Goal: Information Seeking & Learning: Learn about a topic

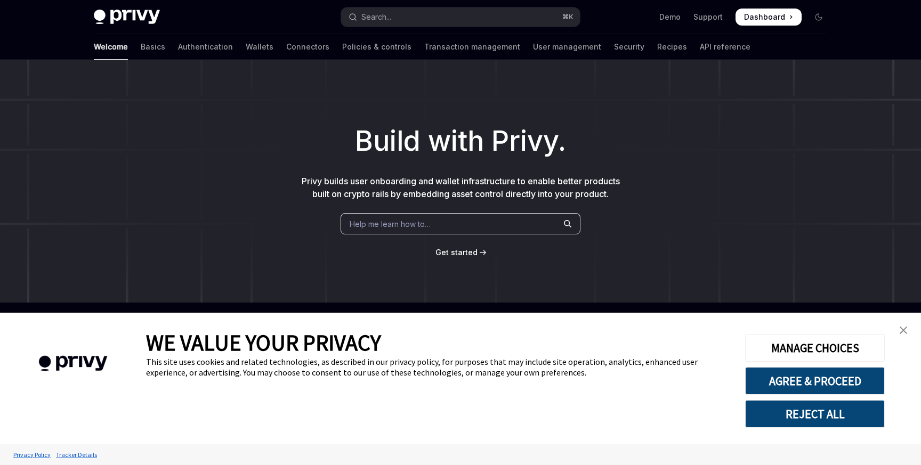
click at [807, 416] on button "REJECT ALL" at bounding box center [815, 414] width 140 height 28
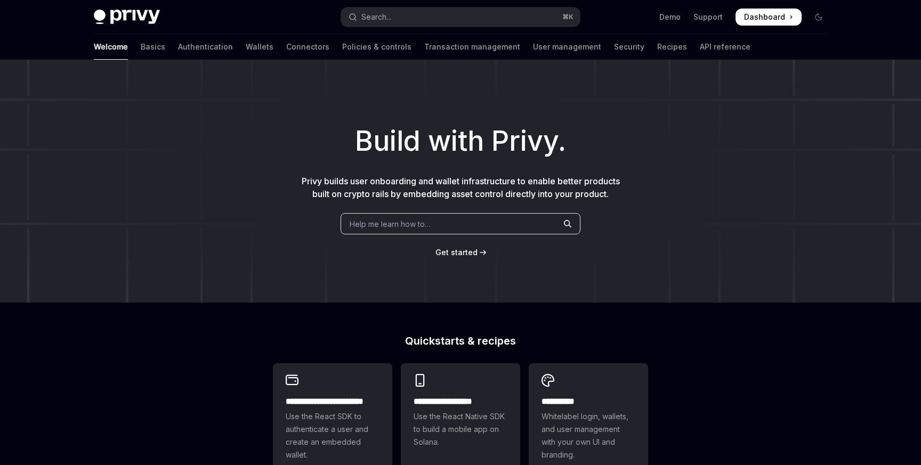
click at [456, 253] on span "Get started" at bounding box center [457, 252] width 42 height 9
type textarea "*"
click at [722, 47] on div "Welcome Basics Authentication Wallets Connectors Policies & controls Transactio…" at bounding box center [460, 47] width 785 height 26
click at [469, 252] on span "Get started" at bounding box center [457, 252] width 42 height 9
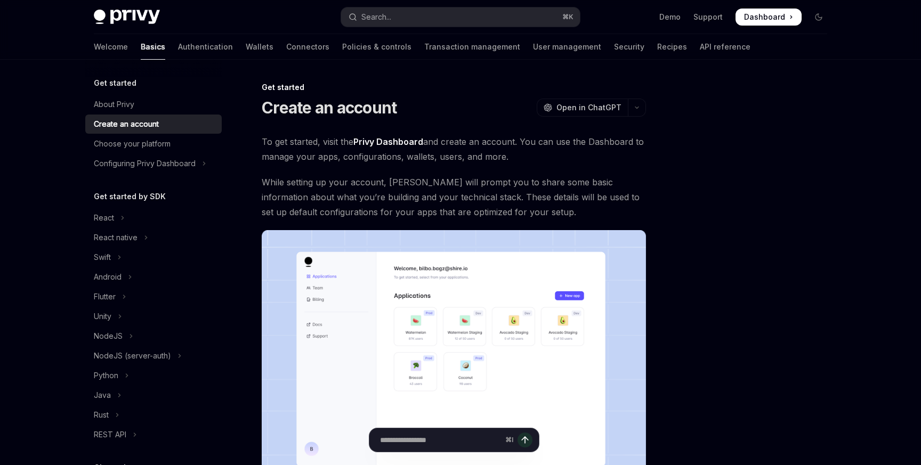
scroll to position [7, 0]
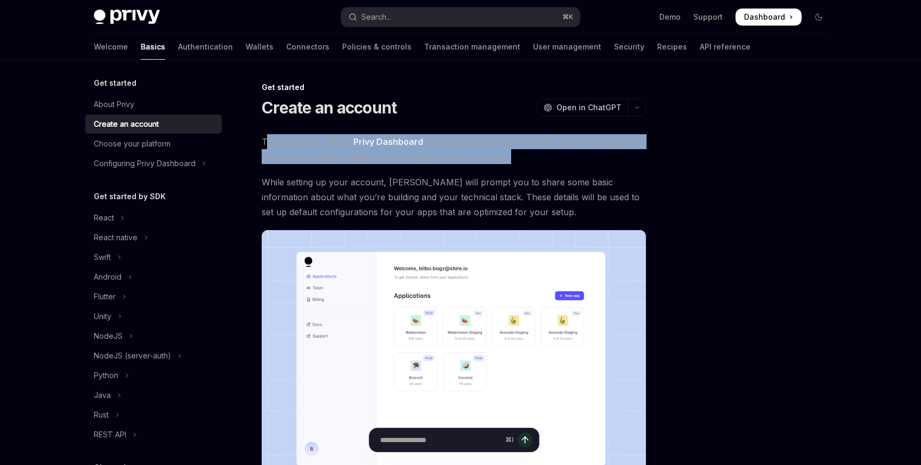
drag, startPoint x: 266, startPoint y: 143, endPoint x: 528, endPoint y: 168, distance: 262.9
click at [528, 168] on div "To get started, visit the Privy Dashboard and create an account. You can use th…" at bounding box center [454, 319] width 384 height 371
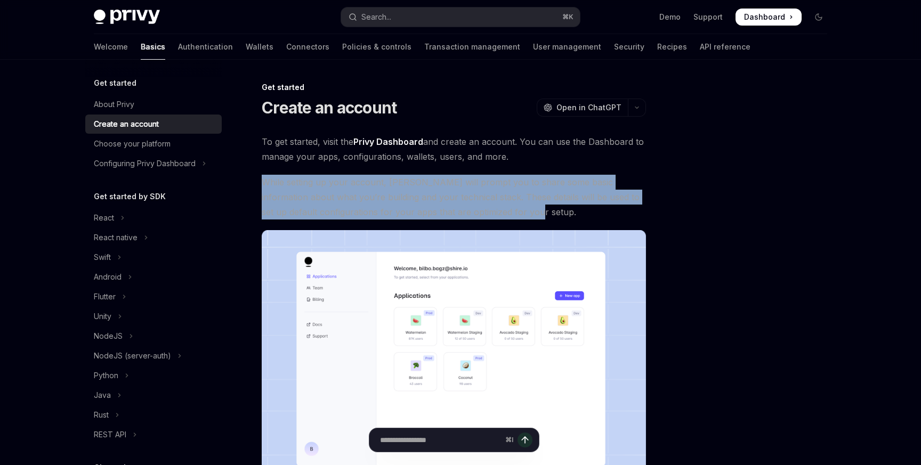
drag, startPoint x: 261, startPoint y: 184, endPoint x: 553, endPoint y: 208, distance: 293.2
click at [553, 208] on div "Get started Create an account OpenAI Open in ChatGPT OpenAI Open in ChatGPT To …" at bounding box center [354, 379] width 589 height 596
click at [553, 208] on span "While setting up your account, Privy will prompt you to share some basic inform…" at bounding box center [454, 197] width 384 height 45
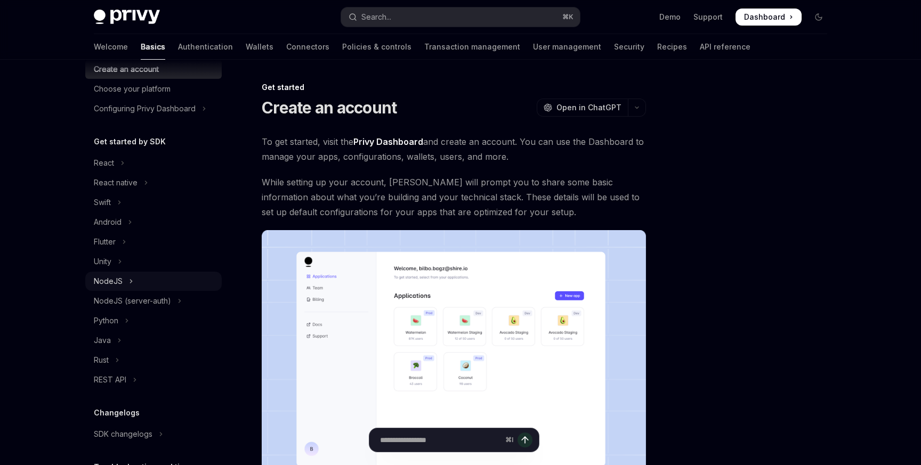
scroll to position [59, 0]
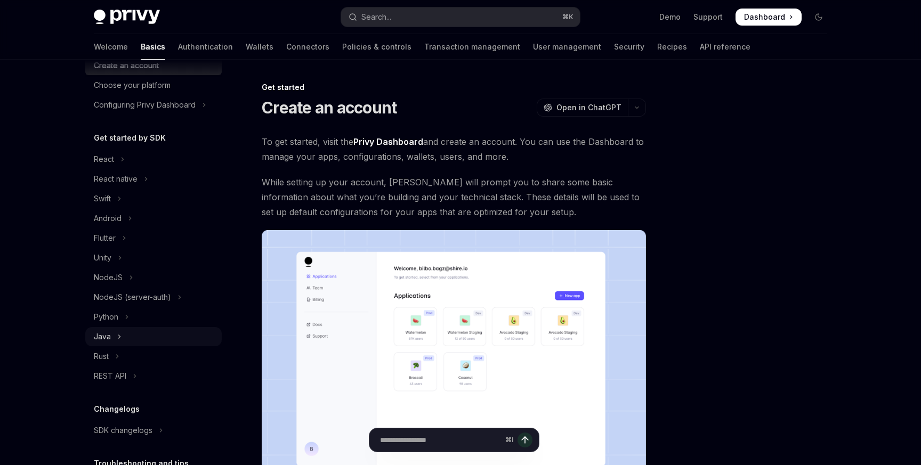
click at [112, 339] on button "Java" at bounding box center [153, 336] width 136 height 19
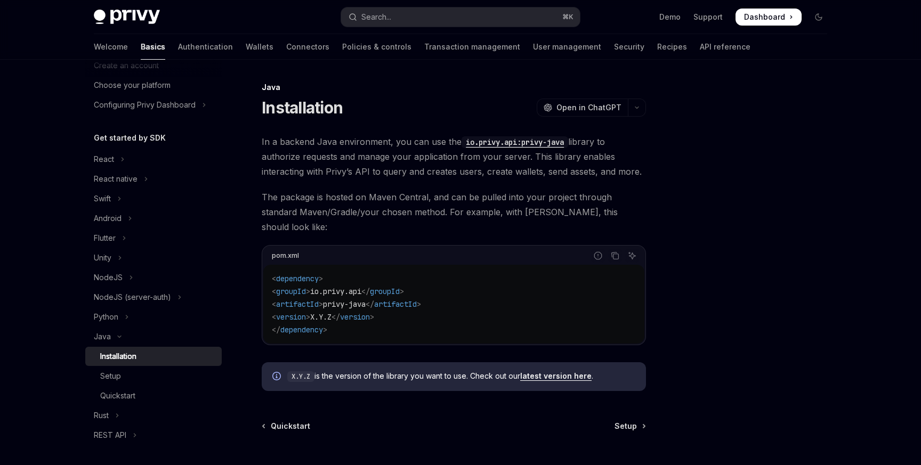
click at [446, 180] on div "In a backend Java environment, you can use the io.privy.api:privy-java library …" at bounding box center [454, 262] width 384 height 257
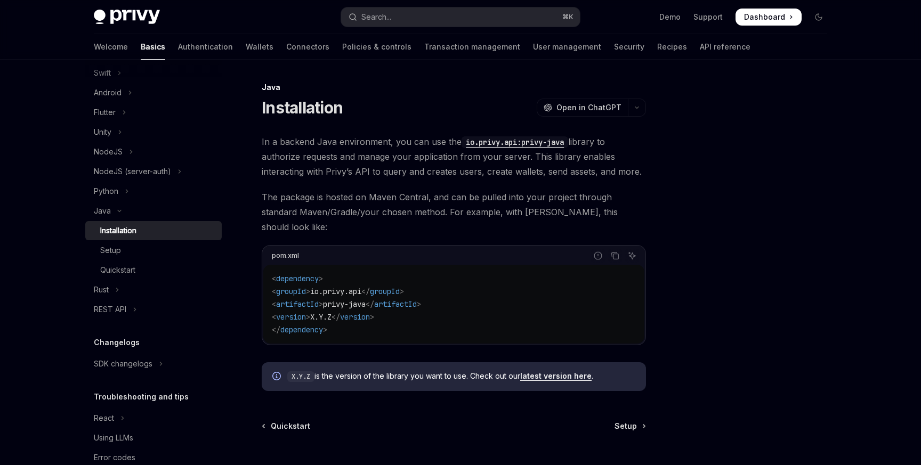
scroll to position [193, 0]
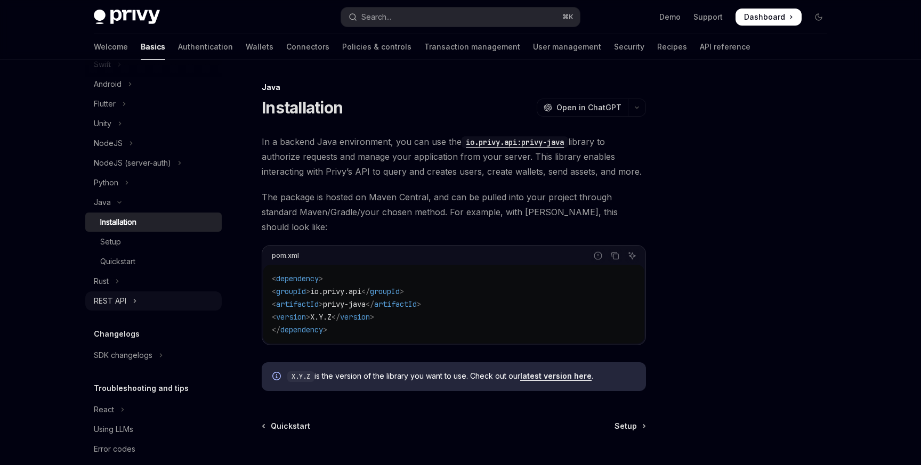
click at [120, 302] on div "REST API" at bounding box center [110, 301] width 33 height 13
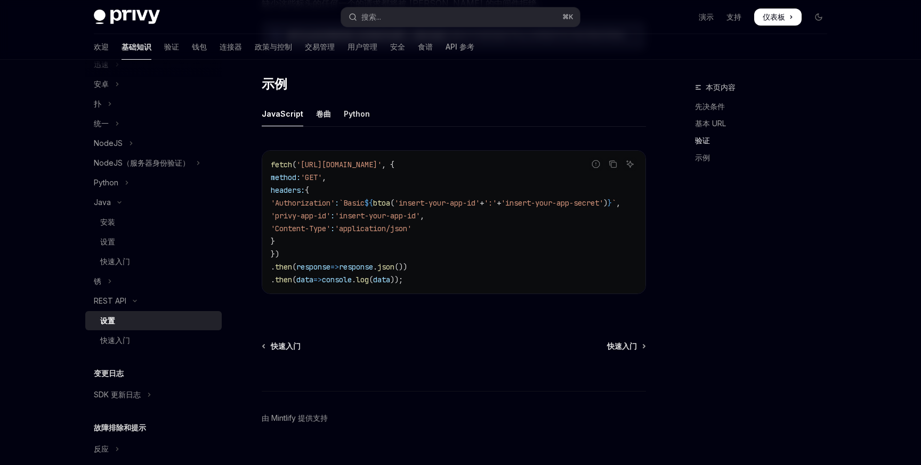
scroll to position [558, 0]
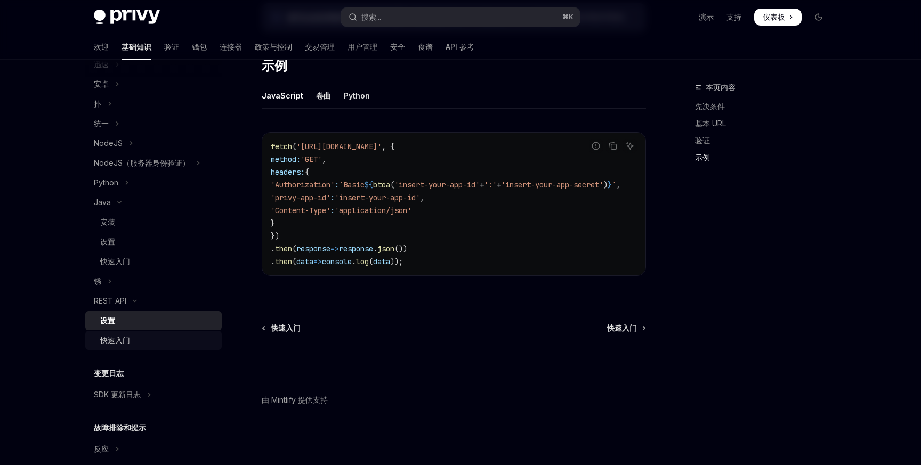
click at [119, 349] on link "快速入门" at bounding box center [153, 340] width 136 height 19
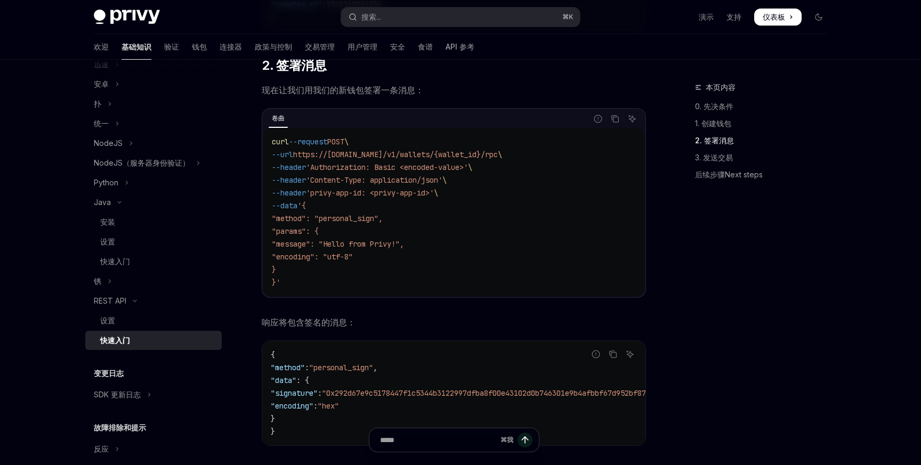
scroll to position [568, 0]
click at [311, 243] on span ""message": "Hello from Privy!"," at bounding box center [338, 242] width 132 height 10
click at [382, 242] on span ""message": "Hello from Privy!"," at bounding box center [338, 242] width 132 height 10
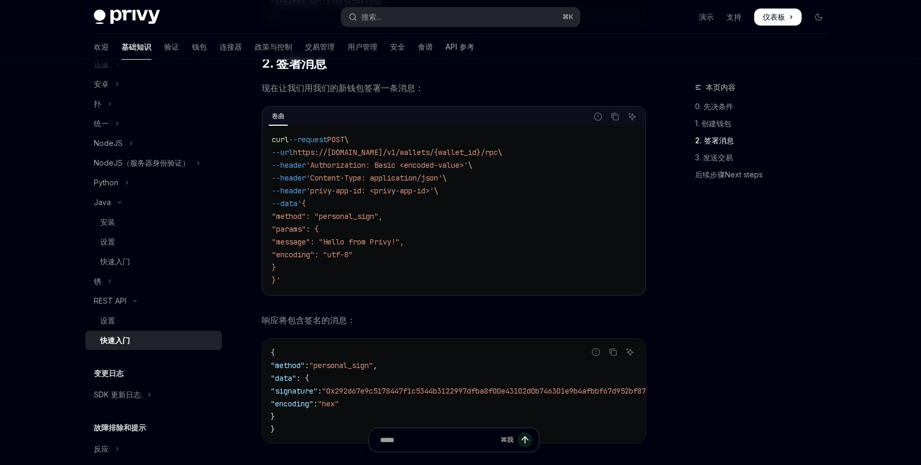
click at [336, 164] on span "'Authorization: Basic <encoded-value>'" at bounding box center [387, 165] width 162 height 10
click at [479, 150] on span "https://api.privy.io/v1/wallets/{wallet_id}/rpc" at bounding box center [395, 153] width 205 height 10
click at [371, 326] on span "响应将包含签名的消息：" at bounding box center [454, 320] width 384 height 15
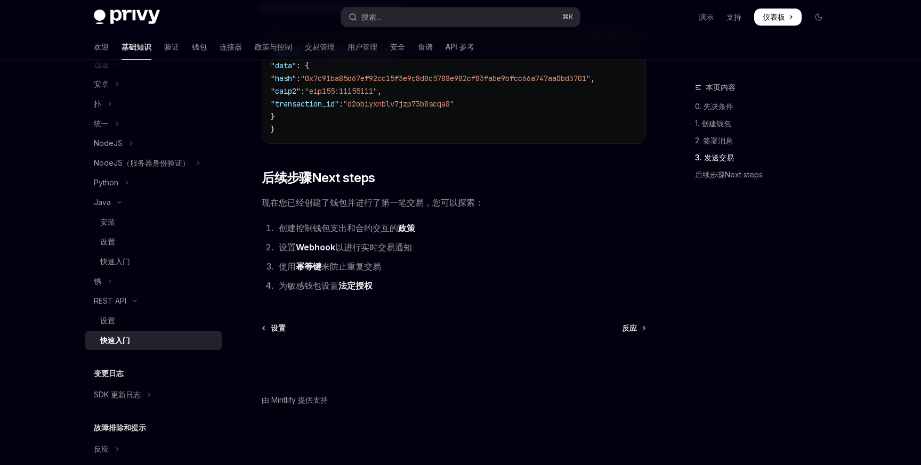
scroll to position [247, 0]
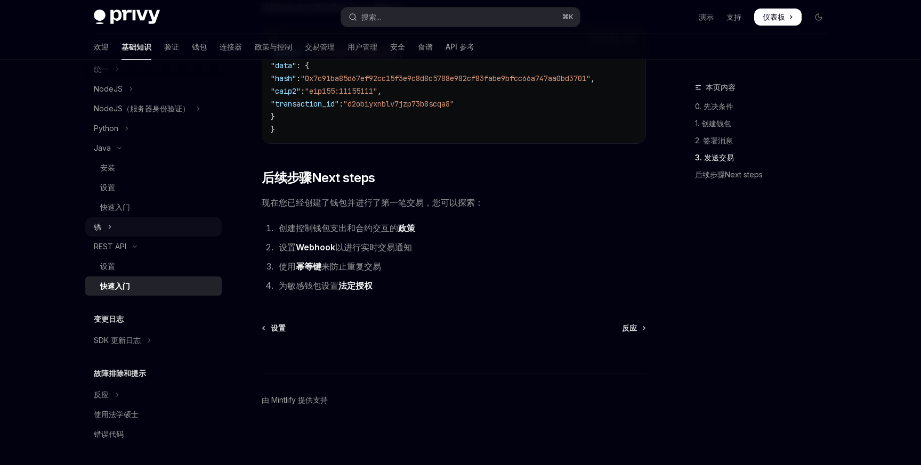
click at [106, 226] on button "锈" at bounding box center [153, 227] width 136 height 19
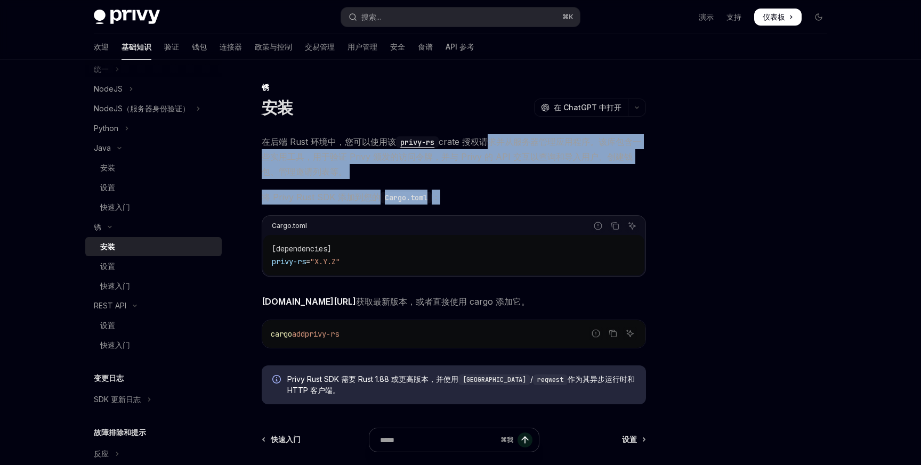
drag, startPoint x: 486, startPoint y: 144, endPoint x: 456, endPoint y: 203, distance: 65.8
click at [456, 203] on div "在后端 Rust 环境中，您可以使用该 privy-rs crate 授权请求并从服务器管理应用程序。该库包含一些实用工具，用于验证 Privy 颁发的访问令…" at bounding box center [454, 269] width 384 height 270
click at [456, 203] on span "将 Privy Rust SDK 添加到您的 Cargo.toml ：" at bounding box center [454, 197] width 384 height 15
drag, startPoint x: 456, startPoint y: 203, endPoint x: 306, endPoint y: 145, distance: 161.5
click at [306, 145] on div "在后端 Rust 环境中，您可以使用该 privy-rs crate 授权请求并从服务器管理应用程序。该库包含一些实用工具，用于验证 Privy 颁发的访问令…" at bounding box center [454, 269] width 384 height 270
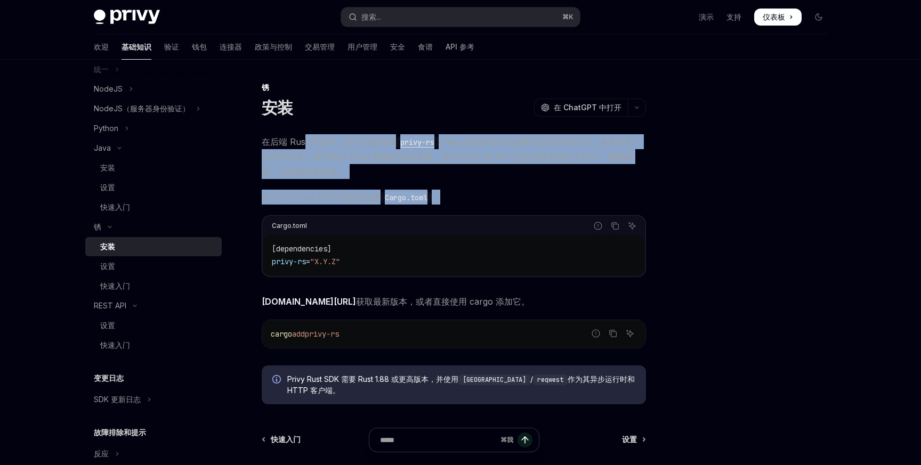
click at [306, 145] on font "在后端 Rust 环境中，您可以使用该" at bounding box center [329, 141] width 134 height 11
drag, startPoint x: 306, startPoint y: 145, endPoint x: 447, endPoint y: 196, distance: 150.3
click at [447, 196] on div "在后端 Rust 环境中，您可以使用该 privy-rs crate 授权请求并从服务器管理应用程序。该库包含一些实用工具，用于验证 Privy 颁发的访问令…" at bounding box center [454, 269] width 384 height 270
click at [447, 196] on span "将 Privy Rust SDK 添加到您的 Cargo.toml ：" at bounding box center [454, 197] width 384 height 15
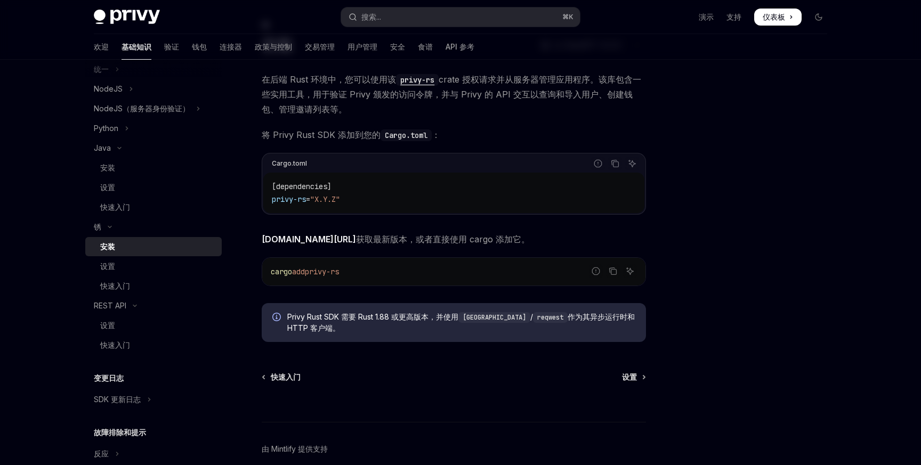
scroll to position [111, 0]
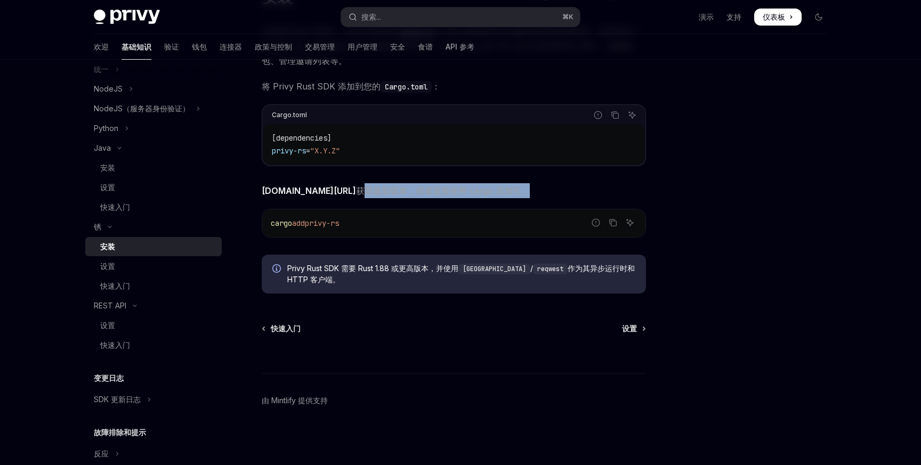
drag, startPoint x: 359, startPoint y: 192, endPoint x: 591, endPoint y: 192, distance: 231.4
click at [591, 192] on span "您可以随时从crates.io 获取最新版本 ，或者直接使用 cargo 添加它。" at bounding box center [454, 190] width 384 height 15
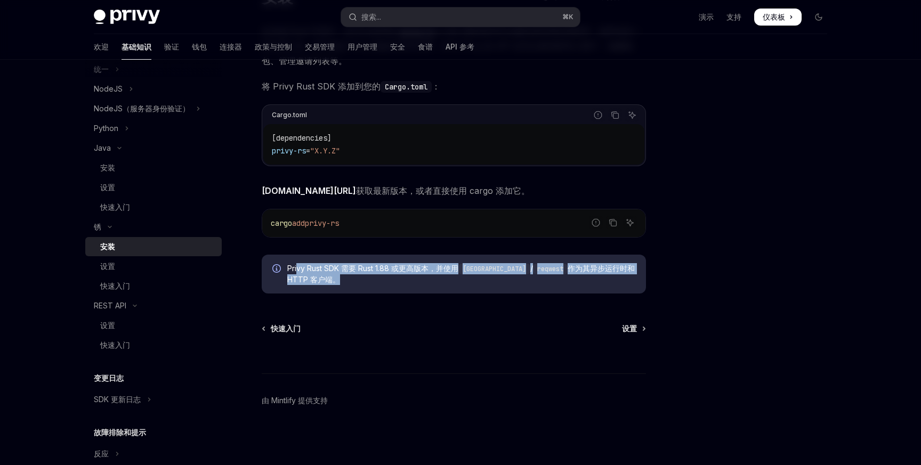
drag, startPoint x: 297, startPoint y: 267, endPoint x: 348, endPoint y: 278, distance: 52.4
click at [348, 278] on span "Privy Rust SDK 需要 Rust 1.88 或更高版本，并使用 tokio / reqwest 作为其异步运行时和 HTTP 客户端。" at bounding box center [461, 274] width 348 height 22
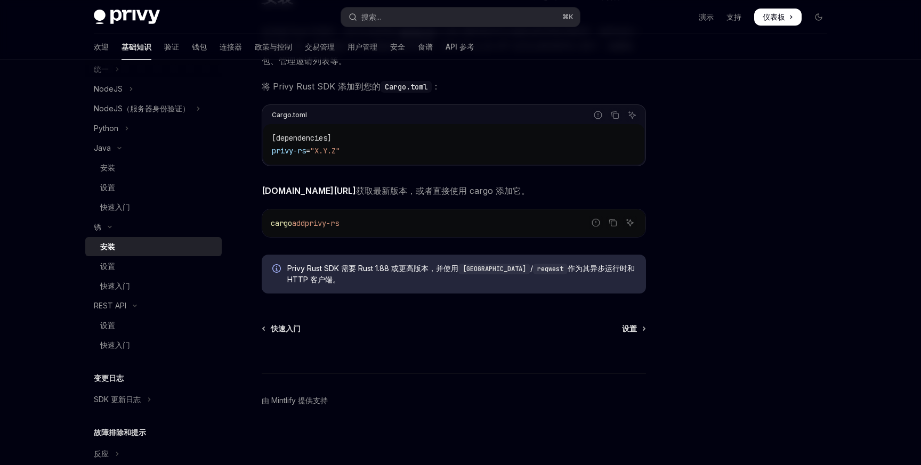
click at [781, 319] on div at bounding box center [755, 273] width 162 height 384
click at [118, 166] on div "安装" at bounding box center [157, 168] width 115 height 13
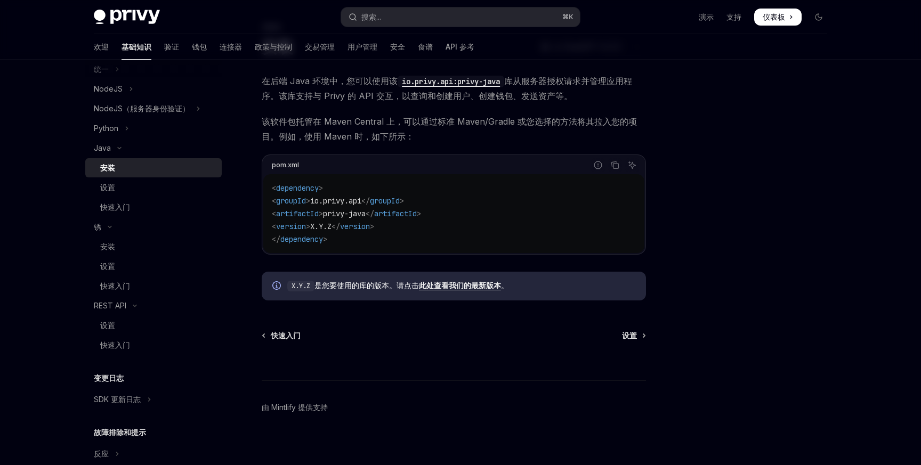
scroll to position [62, 0]
click at [442, 285] on font "此处查看我们的最新版本" at bounding box center [460, 283] width 82 height 9
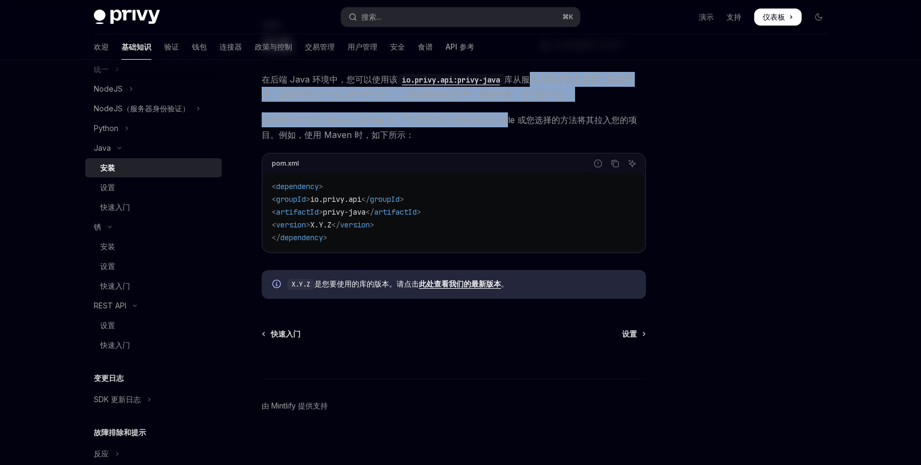
drag, startPoint x: 539, startPoint y: 84, endPoint x: 505, endPoint y: 125, distance: 53.4
click at [505, 125] on div "在后端 Java 环境中，您可以使用该 io.privy.api:privy-java 库从服务器授权请求并管理应用程序。该库支持与 Privy 的 API …" at bounding box center [454, 185] width 384 height 227
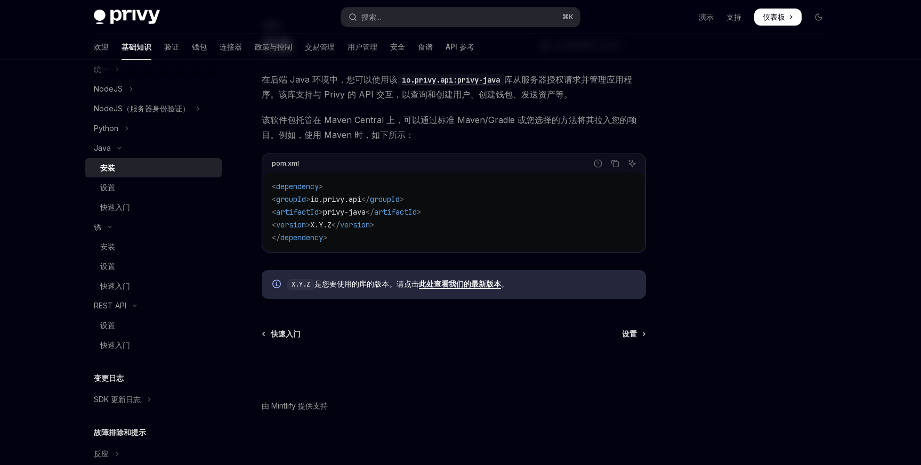
click at [423, 134] on span "该软件包托管在 Maven Central 上，可以通过标准 Maven/Gradle 或您选择的方法将其拉入您的项目。例如，使用 Maven 时，如下所示：" at bounding box center [454, 127] width 384 height 30
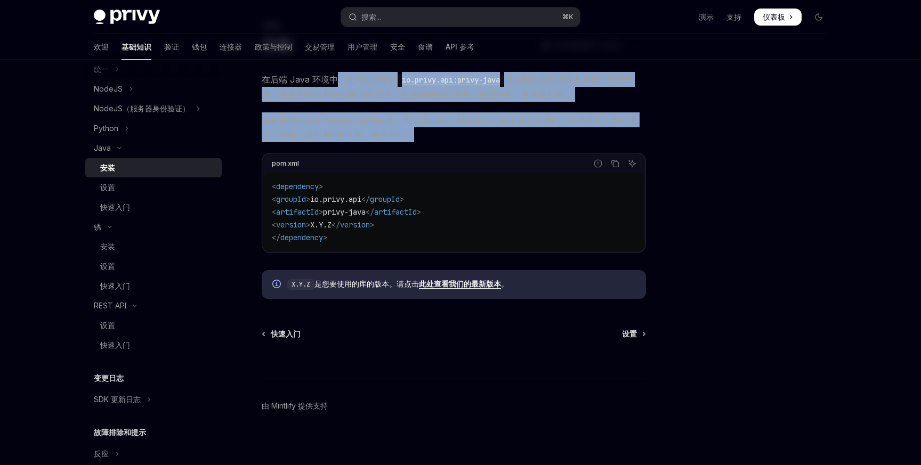
drag, startPoint x: 423, startPoint y: 134, endPoint x: 340, endPoint y: 80, distance: 99.5
click at [340, 80] on div "在后端 Java 环境中，您可以使用该 io.privy.api:privy-java 库从服务器授权请求并管理应用程序。该库支持与 Privy 的 API …" at bounding box center [454, 185] width 384 height 227
click at [340, 80] on font "在后端 Java 环境中，您可以使用该" at bounding box center [330, 79] width 136 height 11
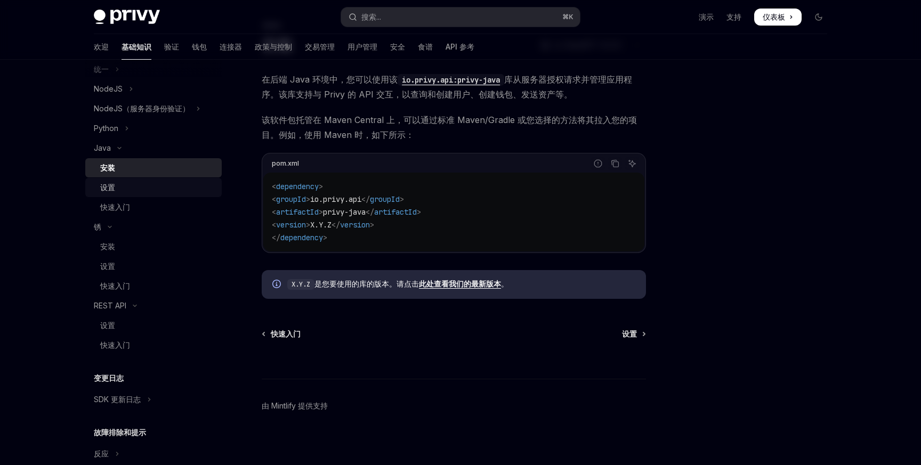
click at [128, 184] on div "设置" at bounding box center [157, 187] width 115 height 13
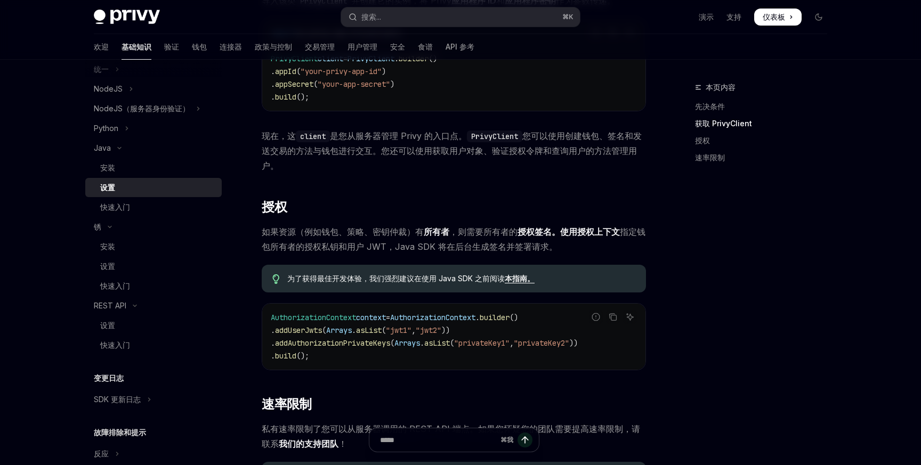
scroll to position [250, 0]
click at [126, 208] on font "快速入门" at bounding box center [115, 207] width 30 height 9
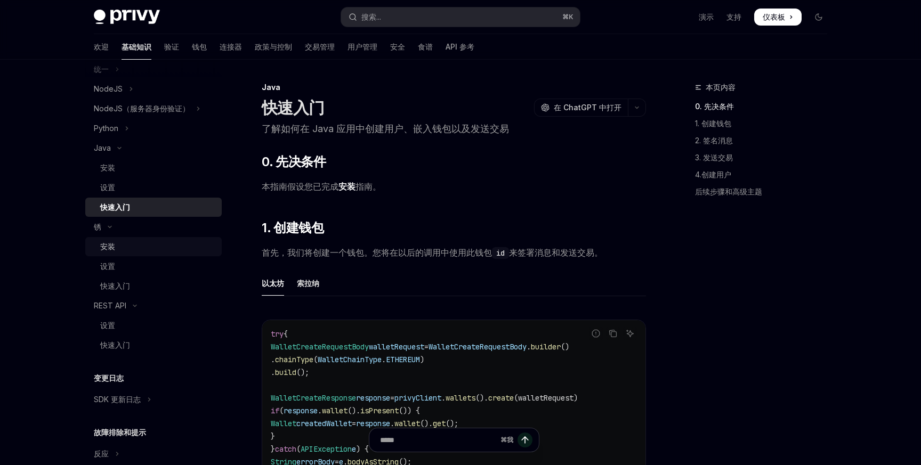
click at [110, 243] on font "安装" at bounding box center [107, 246] width 15 height 9
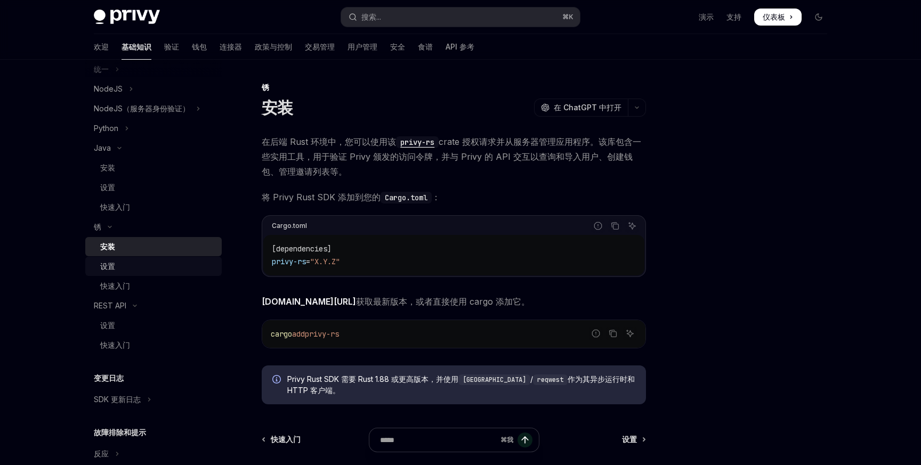
click at [111, 264] on font "设置" at bounding box center [107, 266] width 15 height 9
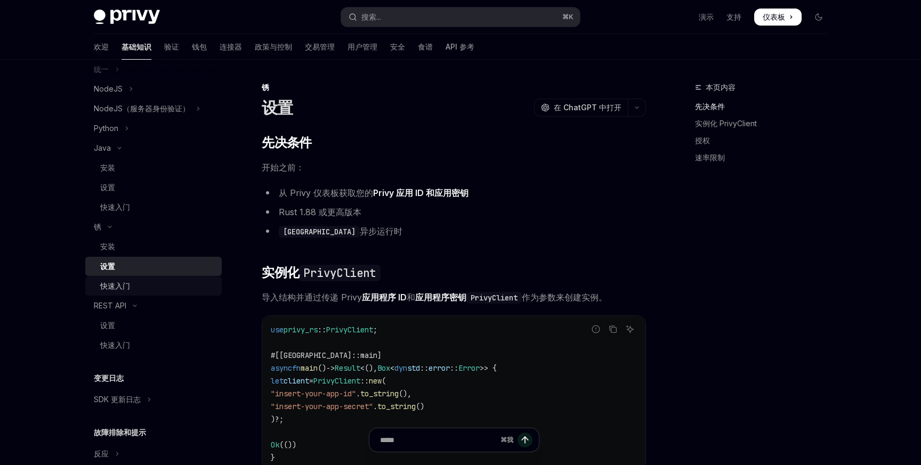
click at [125, 283] on font "快速入门" at bounding box center [115, 286] width 30 height 9
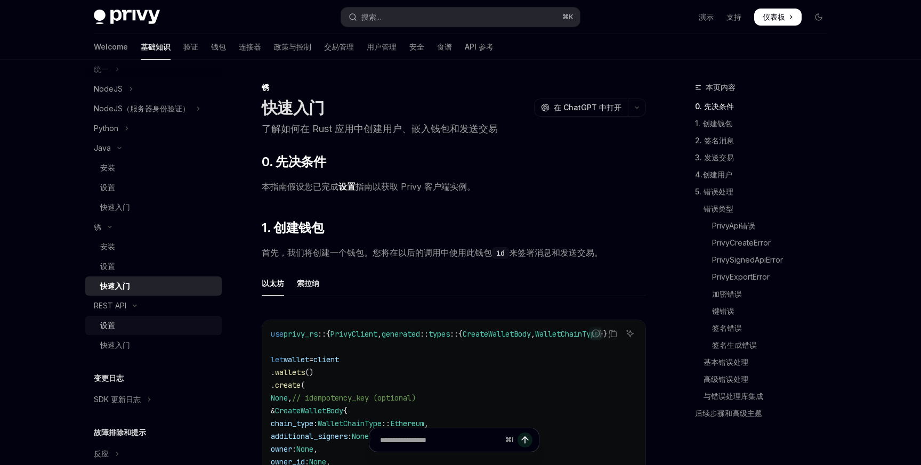
click at [125, 320] on div "设置" at bounding box center [157, 325] width 115 height 13
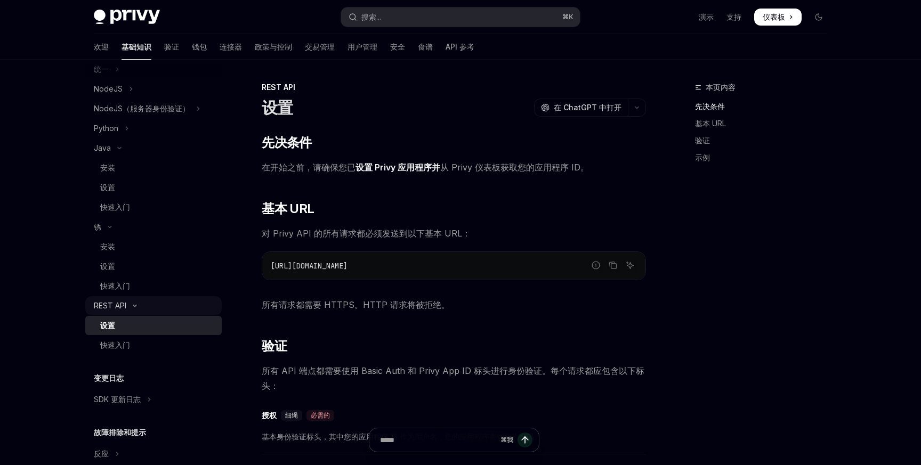
scroll to position [307, 0]
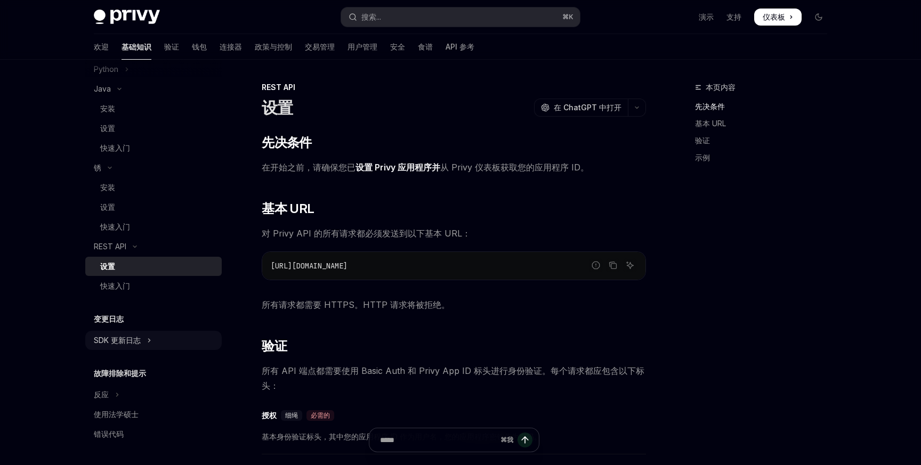
click at [143, 341] on button "SDK 更新日志" at bounding box center [153, 340] width 136 height 19
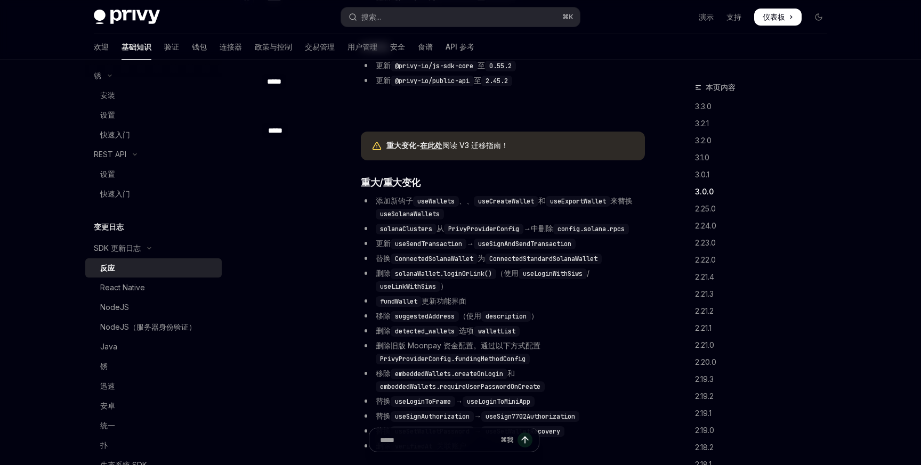
scroll to position [1134, 0]
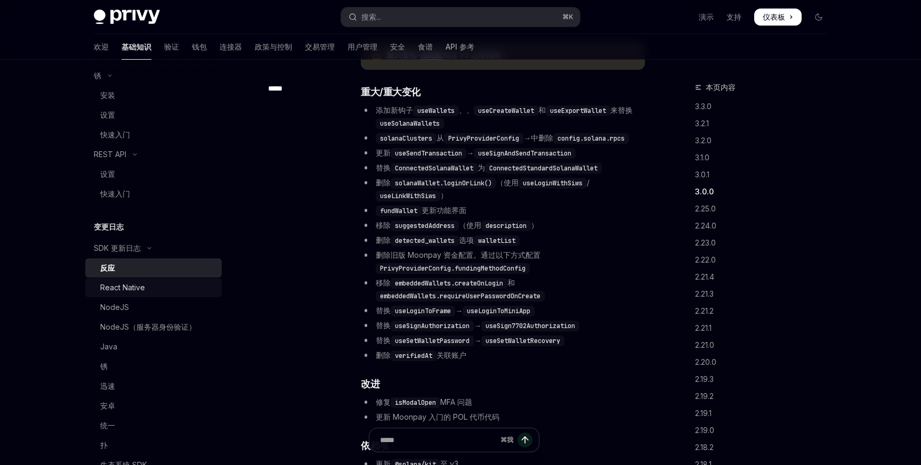
click at [129, 282] on div "React Native" at bounding box center [122, 288] width 45 height 13
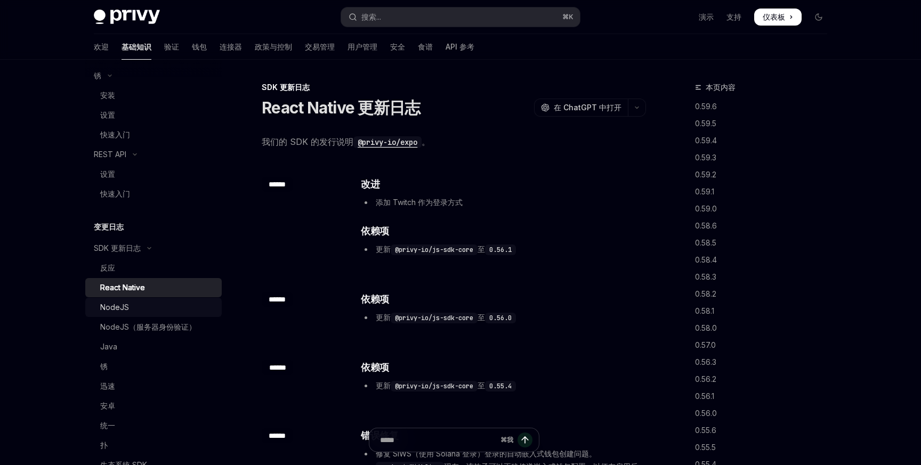
click at [115, 305] on font "NodeJS" at bounding box center [114, 307] width 29 height 9
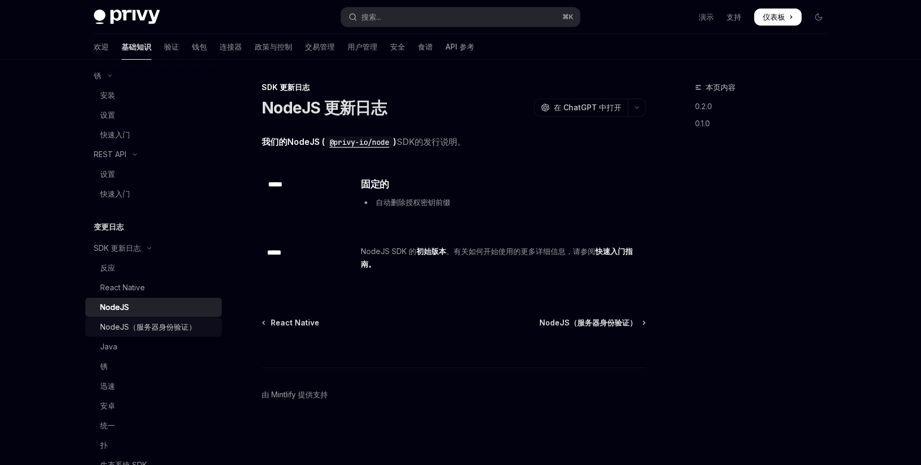
click at [114, 325] on font "NodeJS（服务器身份验证）" at bounding box center [148, 327] width 96 height 9
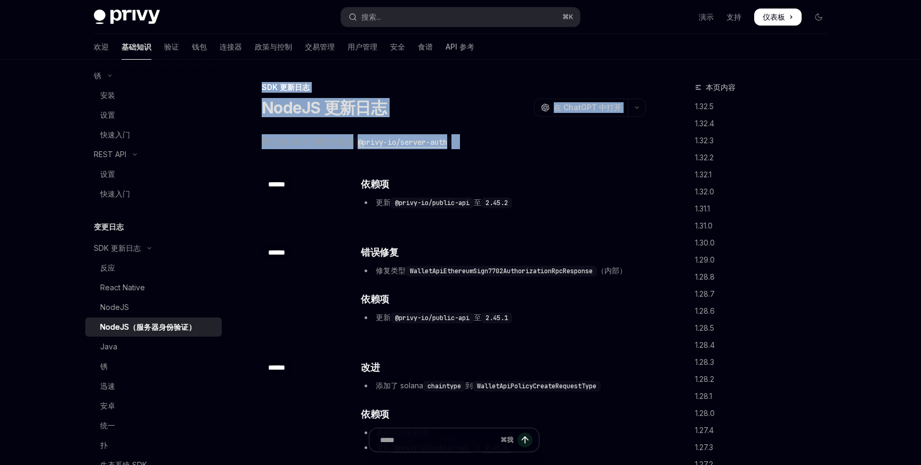
drag, startPoint x: 263, startPoint y: 88, endPoint x: 489, endPoint y: 136, distance: 231.7
click at [489, 136] on span "我们的 SDK 的发行说明 @privy-io/server-auth 。" at bounding box center [454, 141] width 384 height 15
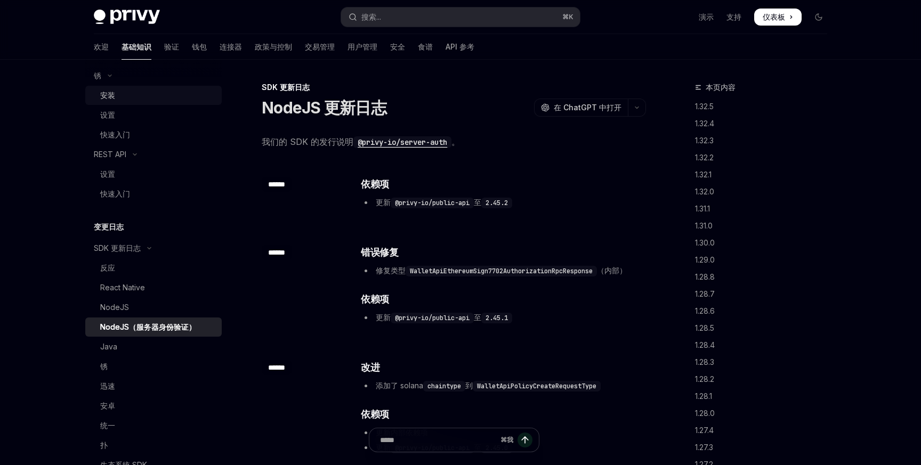
click at [106, 97] on font "安装" at bounding box center [107, 95] width 15 height 9
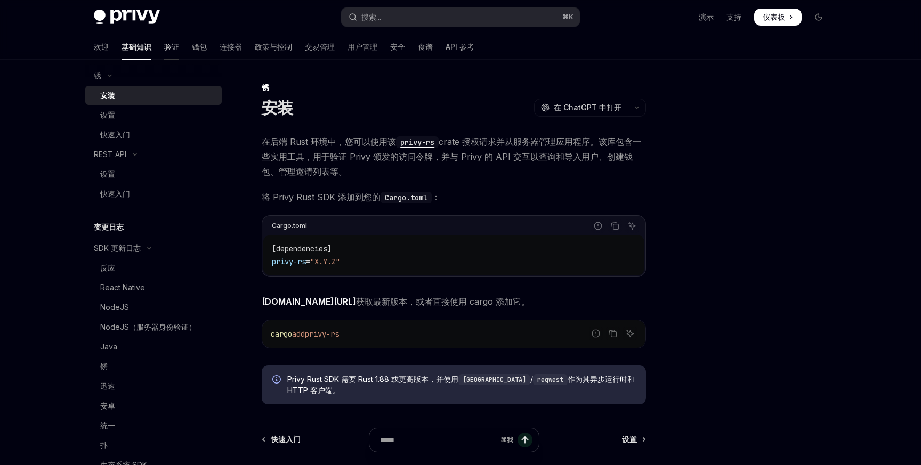
click at [164, 48] on font "验证" at bounding box center [171, 46] width 15 height 9
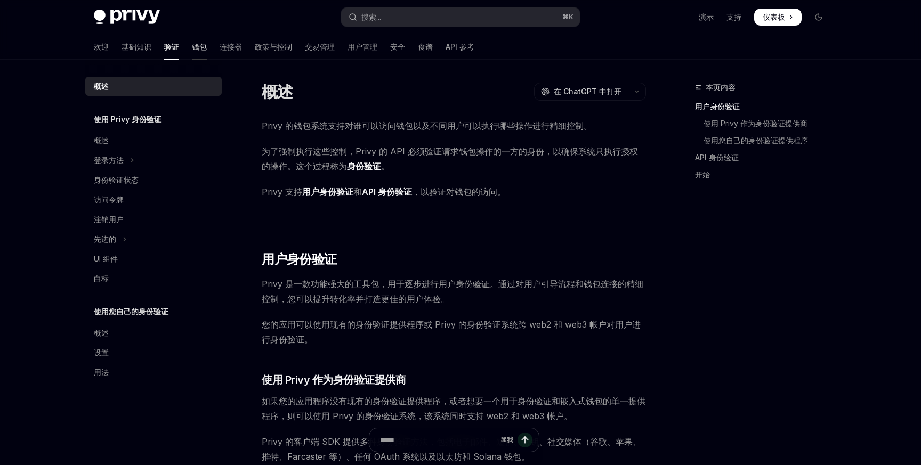
click at [192, 46] on font "钱包" at bounding box center [199, 46] width 15 height 9
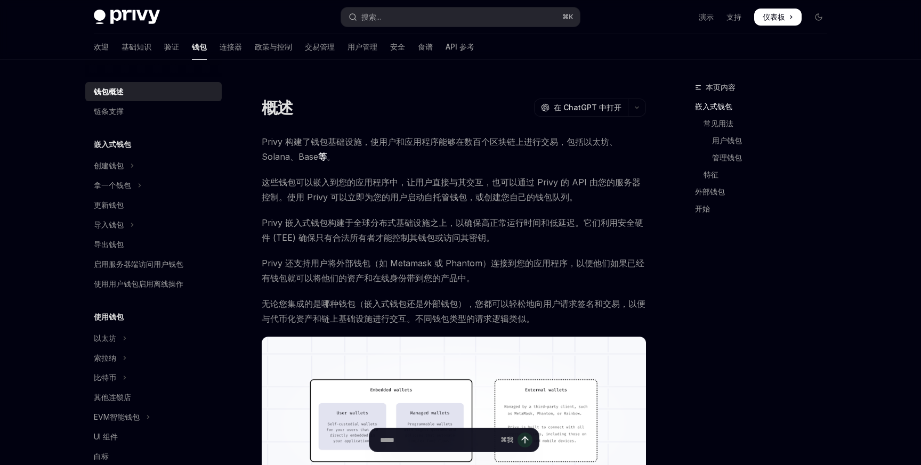
click at [217, 47] on div "欢迎 基础知识 验证 钱包 连接器 政策与控制 交易管理 用户管理 安全 食谱 API 参考" at bounding box center [284, 47] width 381 height 26
click at [220, 48] on font "连接器" at bounding box center [231, 46] width 22 height 9
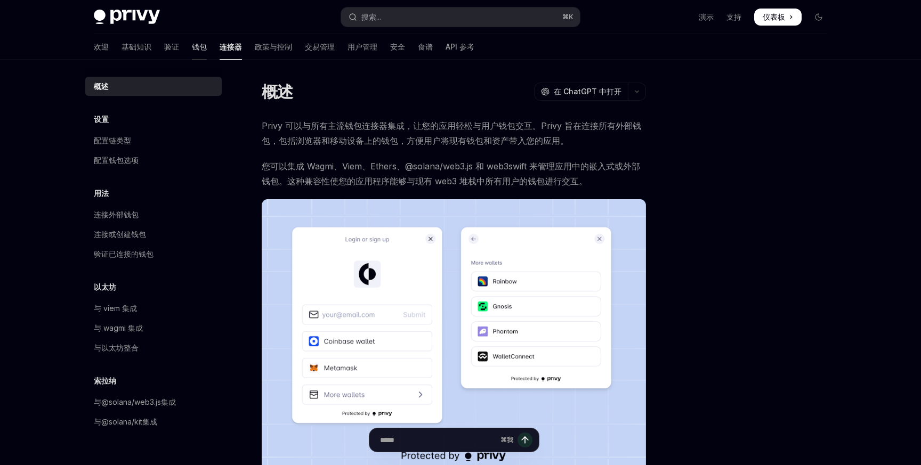
click at [192, 44] on font "钱包" at bounding box center [199, 46] width 15 height 9
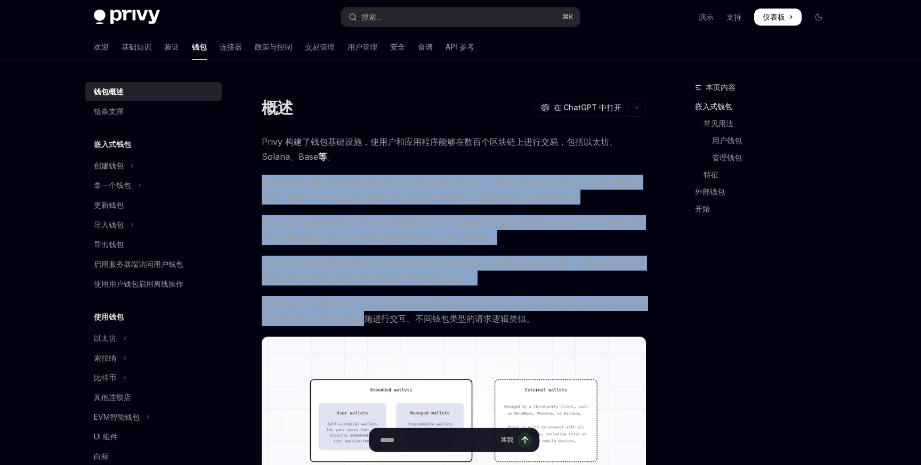
drag, startPoint x: 408, startPoint y: 151, endPoint x: 368, endPoint y: 317, distance: 171.1
click at [368, 317] on font "无论您集成的是哪种钱包（嵌入式钱包还是外部钱包），您都可以轻松地向用户请求签名和交易，以便与代币化资产和链上基础设施进行交互。不同钱包类型的请求逻辑类似。" at bounding box center [454, 312] width 384 height 26
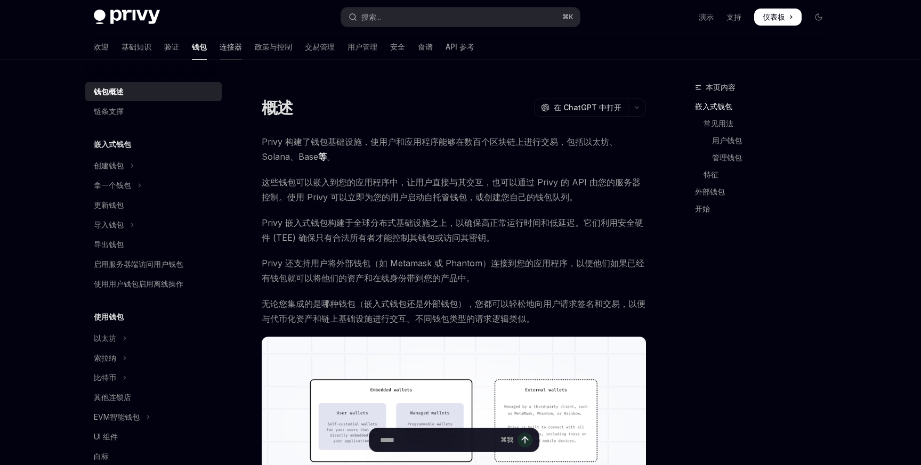
click at [220, 47] on font "连接器" at bounding box center [231, 46] width 22 height 9
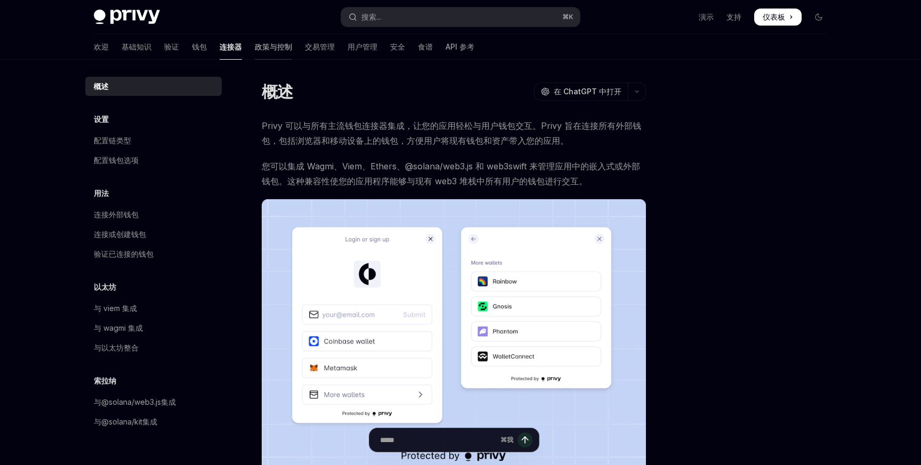
click at [255, 50] on font "政策与控制" at bounding box center [273, 46] width 37 height 9
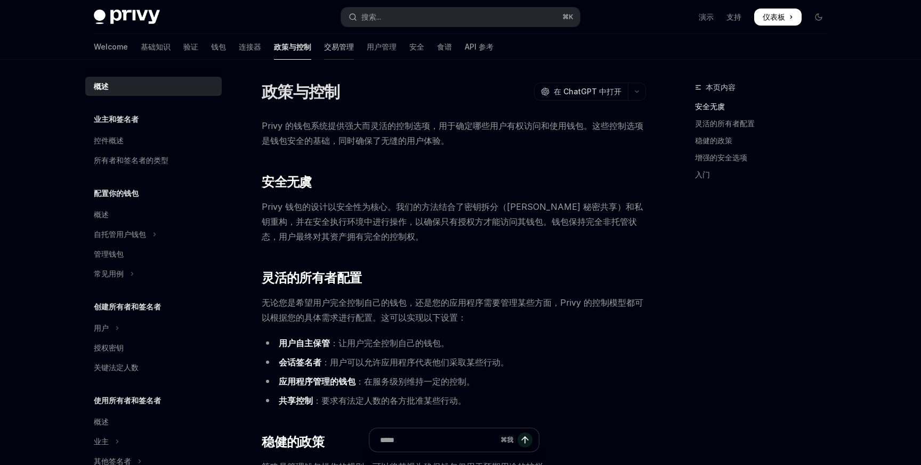
click at [324, 56] on link "交易管理" at bounding box center [339, 47] width 30 height 26
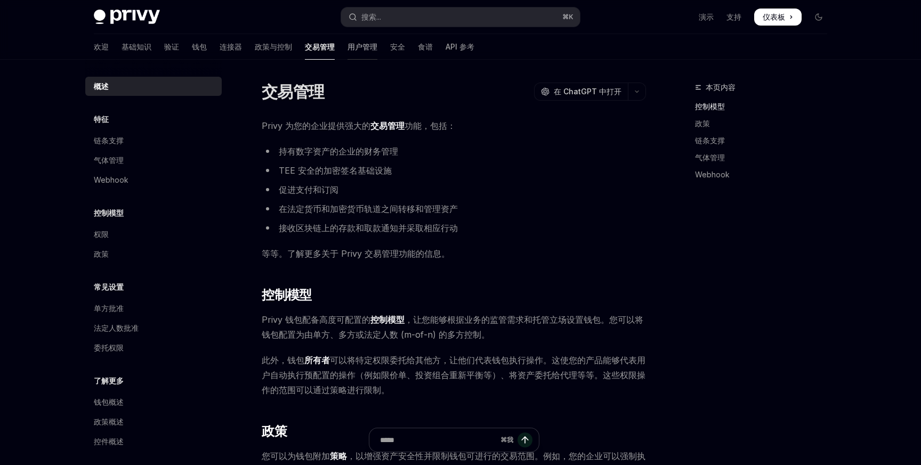
click at [348, 54] on link "用户管理" at bounding box center [363, 47] width 30 height 26
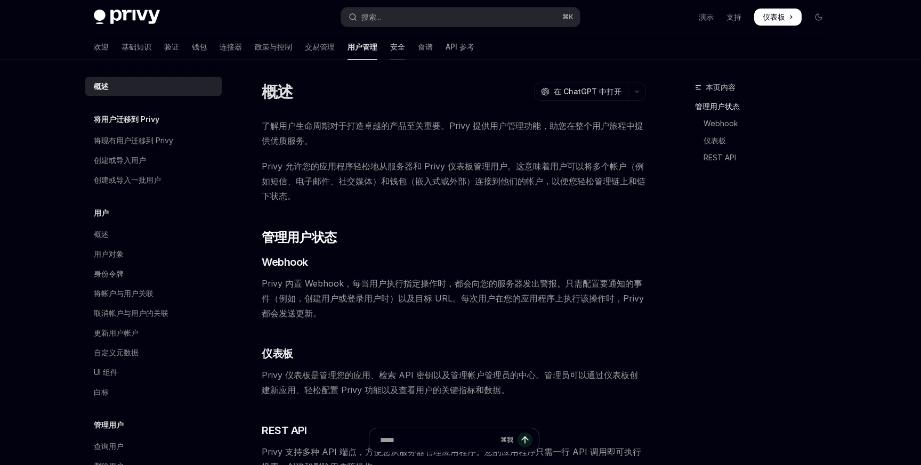
click at [390, 53] on link "安全" at bounding box center [397, 47] width 15 height 26
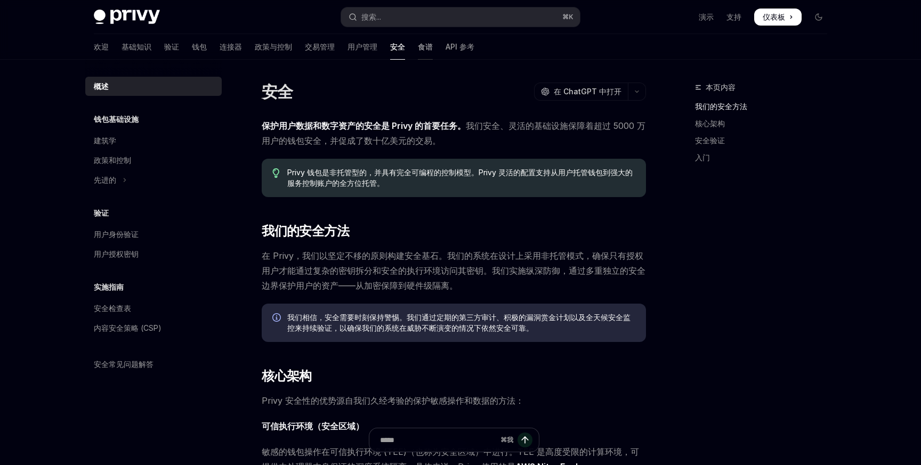
click at [418, 45] on font "食谱" at bounding box center [425, 46] width 15 height 9
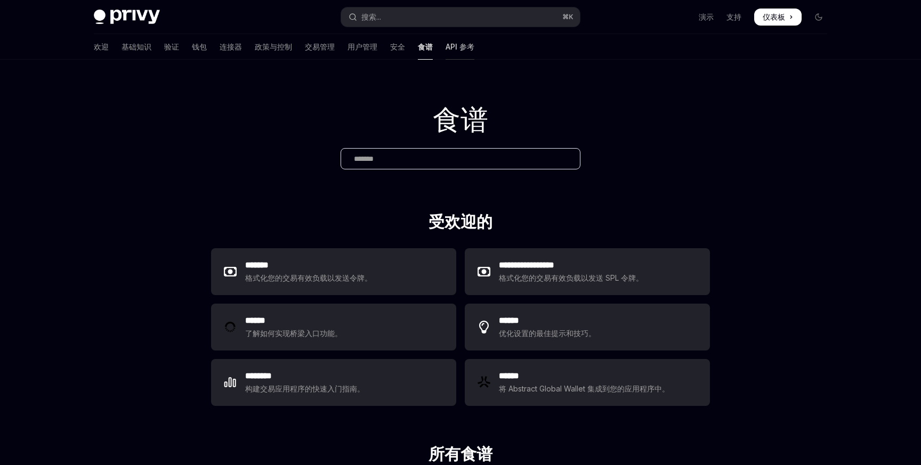
click at [446, 54] on link "API 参考" at bounding box center [460, 47] width 29 height 26
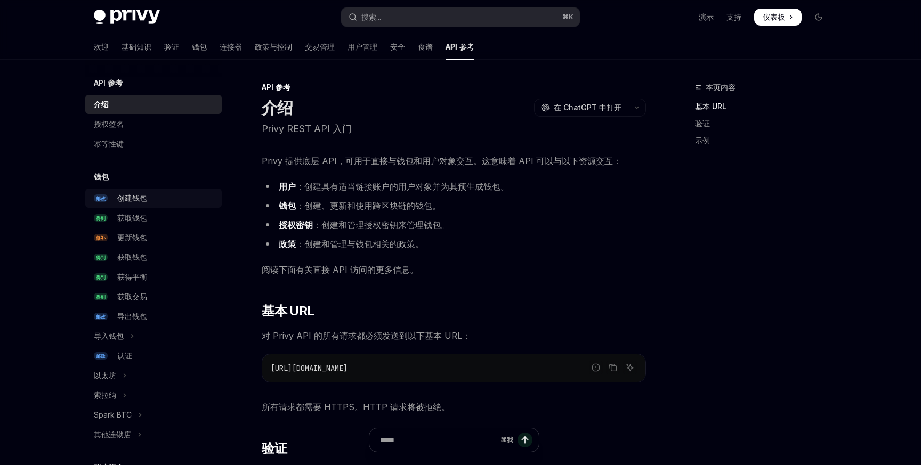
click at [133, 192] on div "创建钱包" at bounding box center [132, 198] width 30 height 13
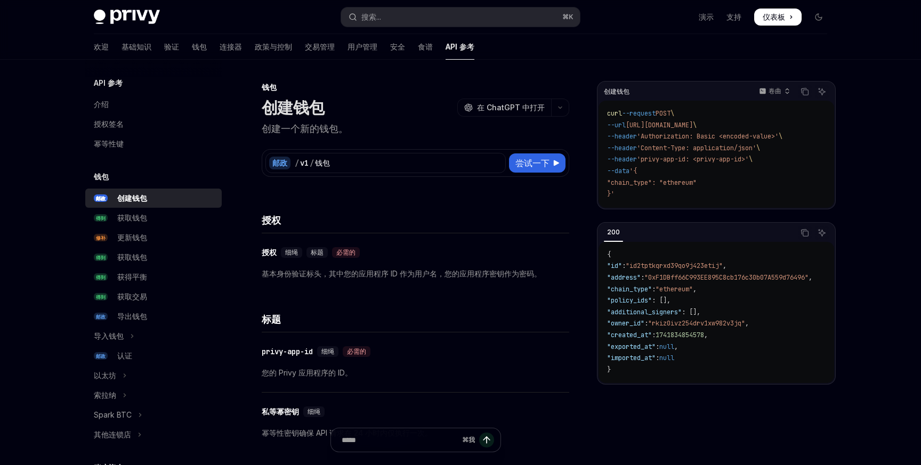
click at [131, 86] on div "API 参考" at bounding box center [153, 83] width 136 height 13
click at [134, 221] on font "获取钱包" at bounding box center [132, 217] width 30 height 9
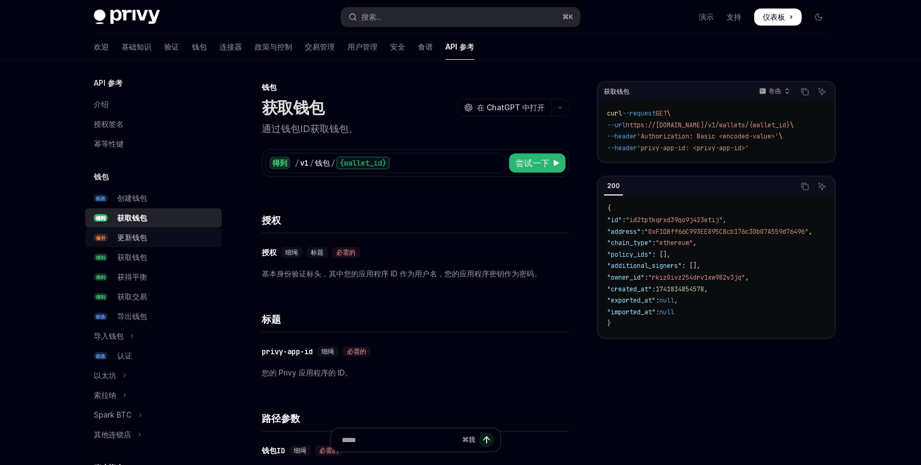
click at [138, 243] on div "更新钱包" at bounding box center [132, 237] width 30 height 13
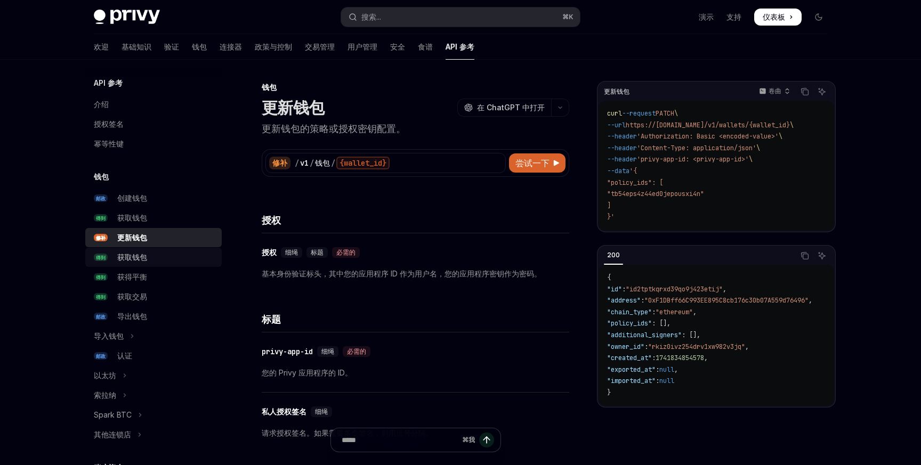
click at [140, 258] on font "获取钱包" at bounding box center [132, 257] width 30 height 9
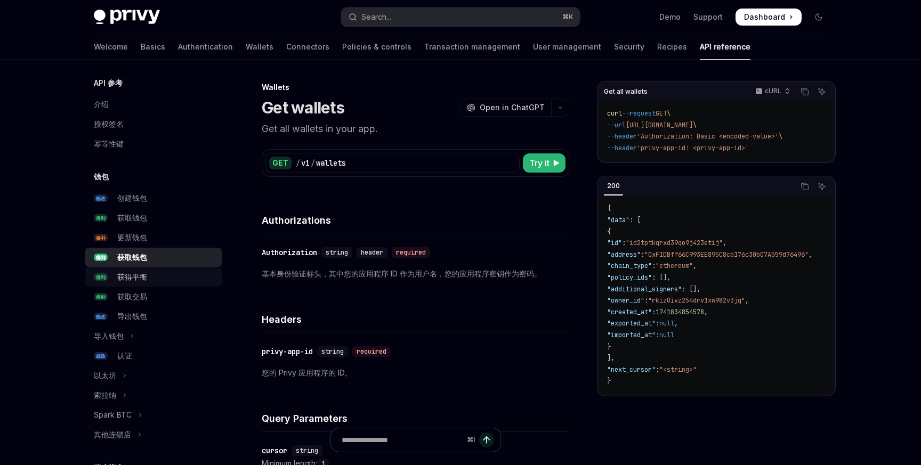
click at [138, 278] on font "获得平衡" at bounding box center [132, 276] width 30 height 9
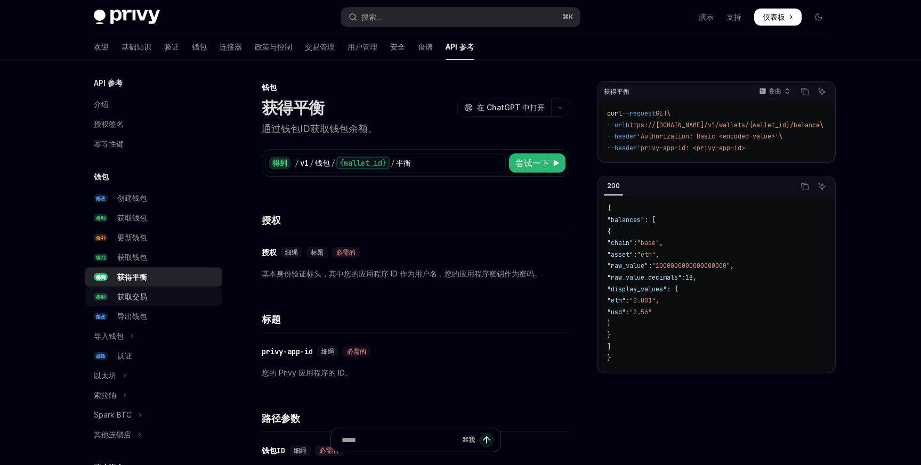
click at [140, 305] on link "得到 获取交易" at bounding box center [153, 296] width 136 height 19
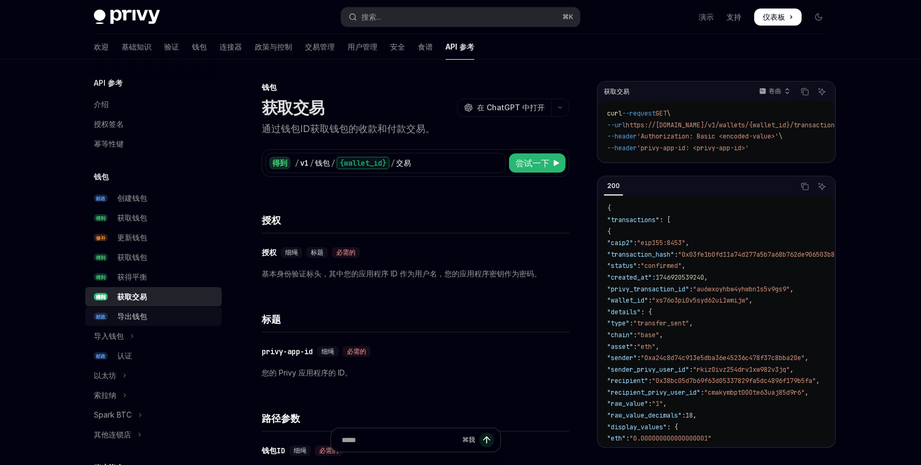
click at [136, 315] on font "导出钱包" at bounding box center [132, 316] width 30 height 9
type textarea "*"
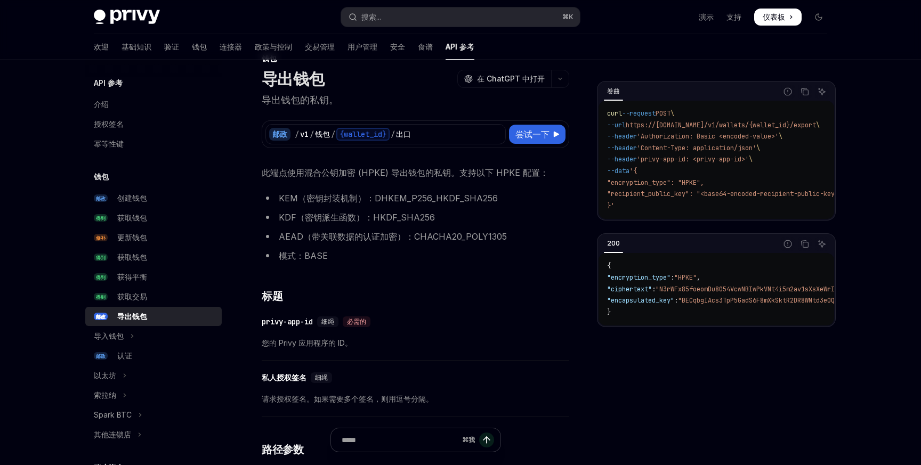
scroll to position [29, 0]
